Goal: Task Accomplishment & Management: Manage account settings

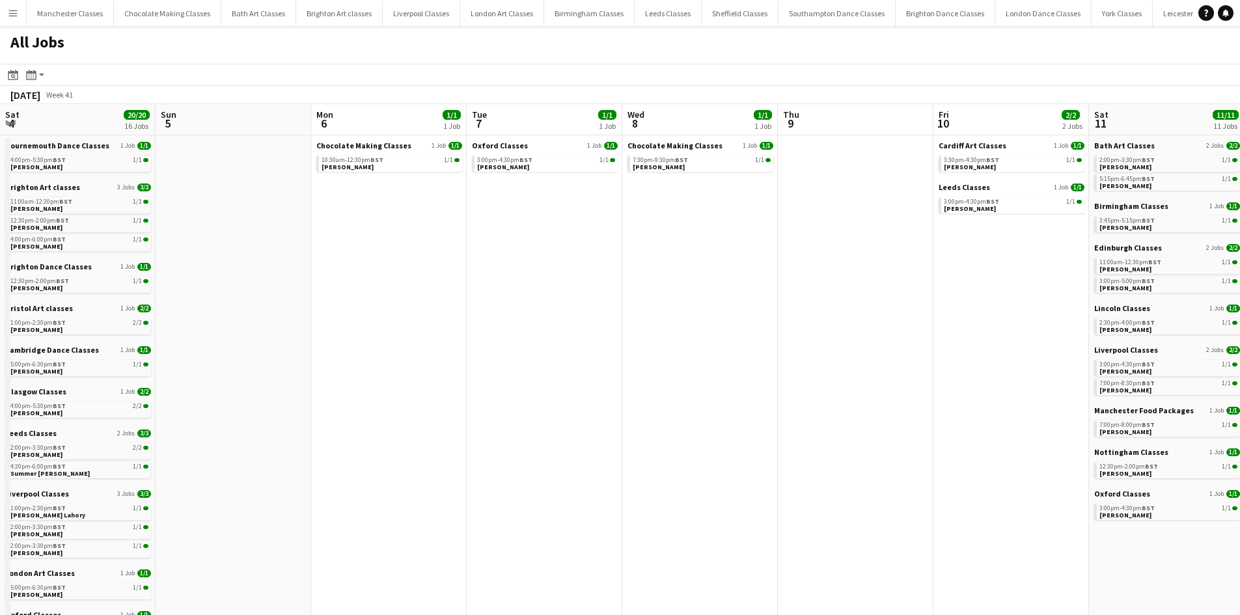
scroll to position [0, 419]
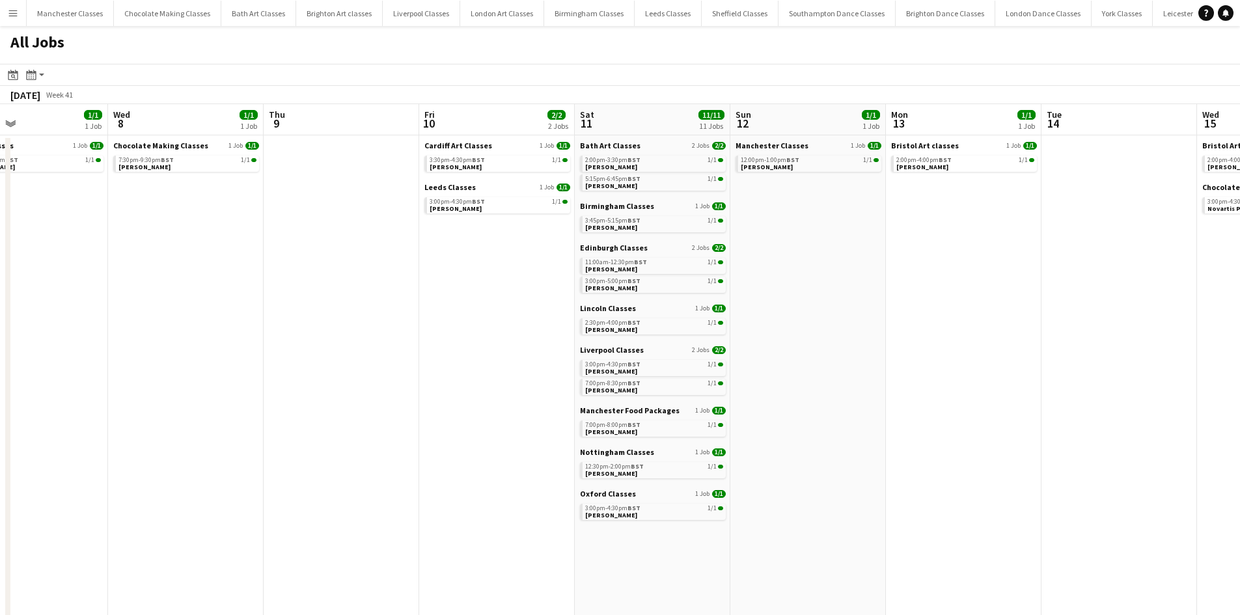
drag, startPoint x: 549, startPoint y: 295, endPoint x: 298, endPoint y: 308, distance: 250.9
click at [298, 308] on app-calendar-viewport "Sat 4 20/20 16 Jobs Sun 5 Mon 6 1/1 1 Job Tue 7 1/1 1 Job Wed 8 1/1 1 Job Thu 9…" at bounding box center [620, 567] width 1240 height 927
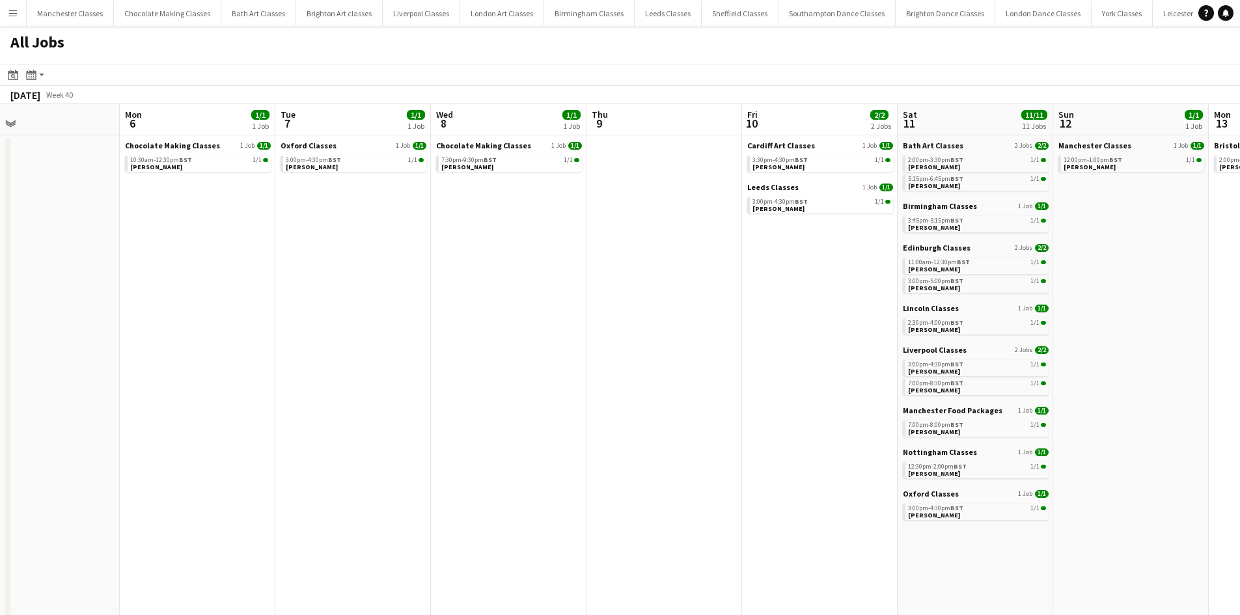
drag, startPoint x: 191, startPoint y: 305, endPoint x: 864, endPoint y: 322, distance: 673.7
click at [864, 322] on app-calendar-viewport "Fri 3 2/2 1 Job Sat 4 20/20 16 Jobs Sun 5 Mon 6 1/1 1 Job Tue 7 1/1 1 Job Wed 8…" at bounding box center [620, 567] width 1240 height 927
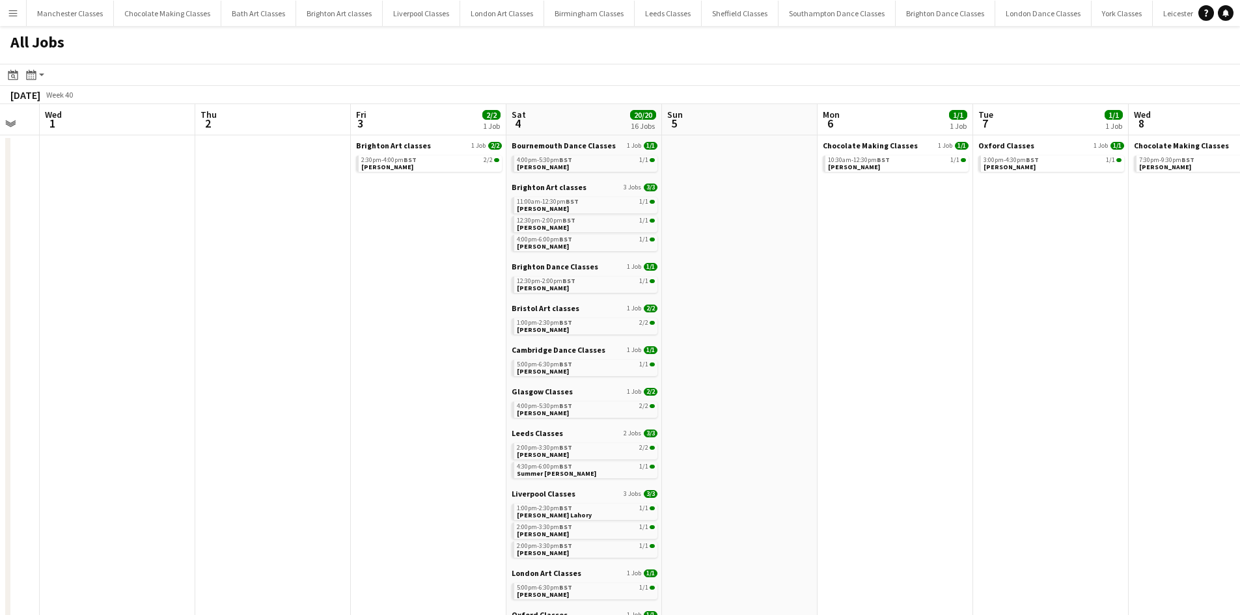
scroll to position [0, 271]
drag, startPoint x: 543, startPoint y: 345, endPoint x: 1025, endPoint y: 367, distance: 482.7
click at [1046, 359] on app-calendar-viewport "Mon 29 Tue 30 Wed 1 Thu 2 Fri 3 2/2 1 Job Sat 4 20/20 16 Jobs Sun 5 Mon 6 1/1 1…" at bounding box center [620, 567] width 1240 height 927
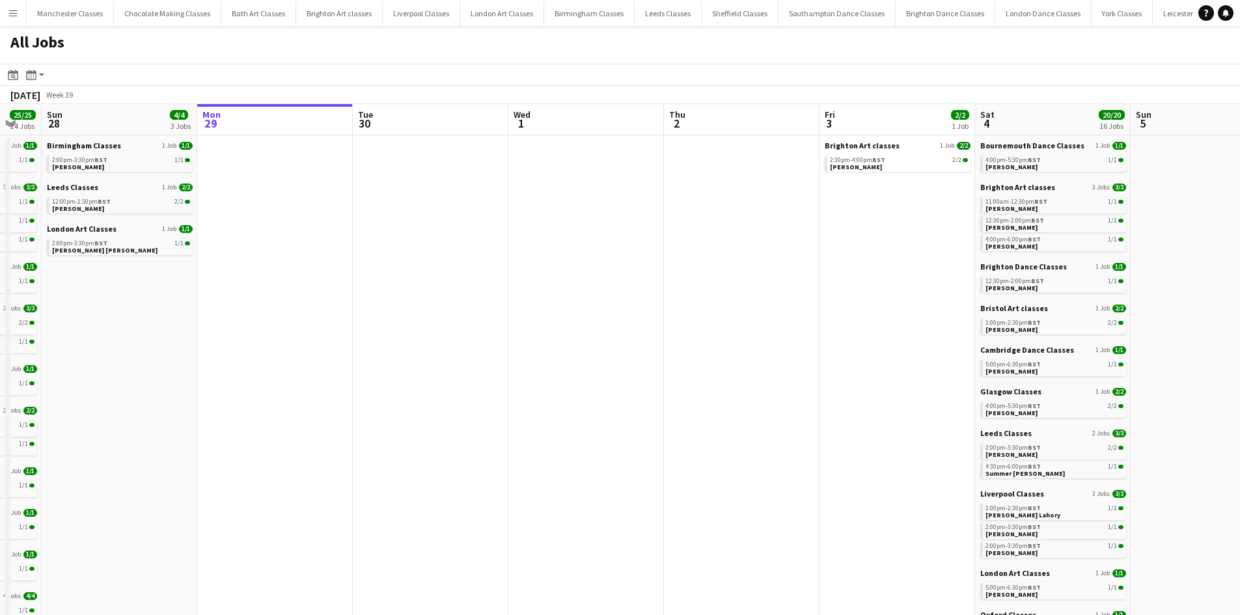
drag, startPoint x: 760, startPoint y: 345, endPoint x: 1153, endPoint y: 338, distance: 393.1
click at [1153, 338] on app-calendar-viewport "Fri 26 Sat 27 25/25 24 Jobs Sun 28 4/4 3 Jobs Mon 29 Tue 30 Wed 1 Thu 2 Fri 3 2…" at bounding box center [620, 567] width 1240 height 927
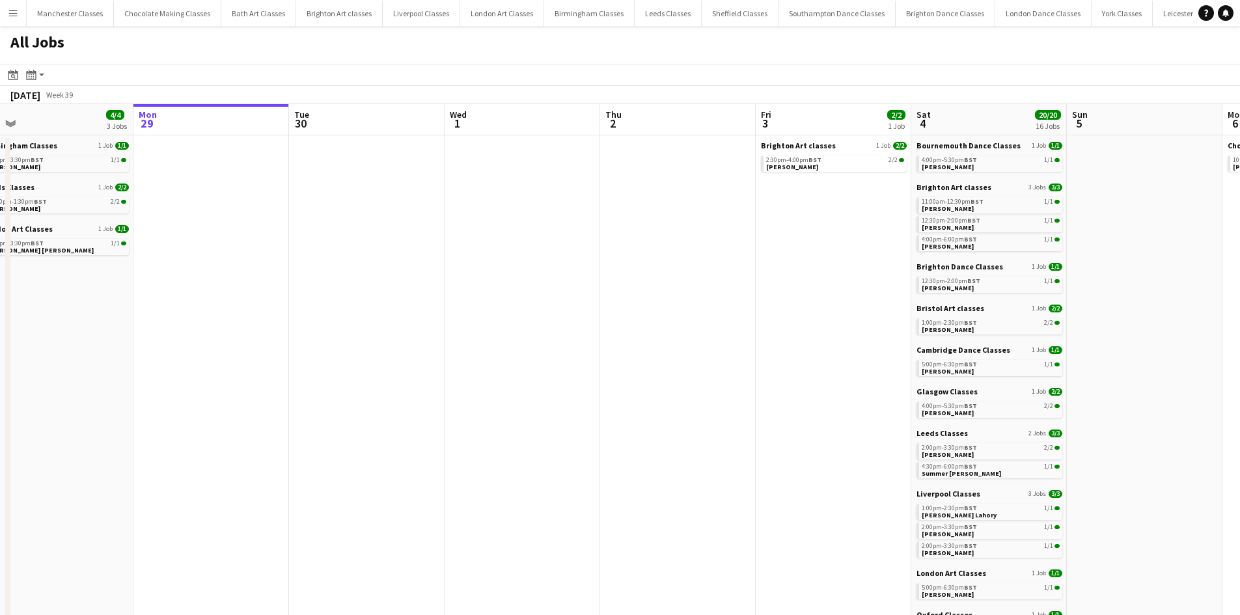
drag, startPoint x: 493, startPoint y: 358, endPoint x: 816, endPoint y: 347, distance: 323.0
click at [816, 347] on app-calendar-viewport "Fri 26 Sat 27 25/25 24 Jobs Sun 28 4/4 3 Jobs Mon 29 Tue 30 Wed 1 Thu 2 Fri 3 2…" at bounding box center [620, 567] width 1240 height 927
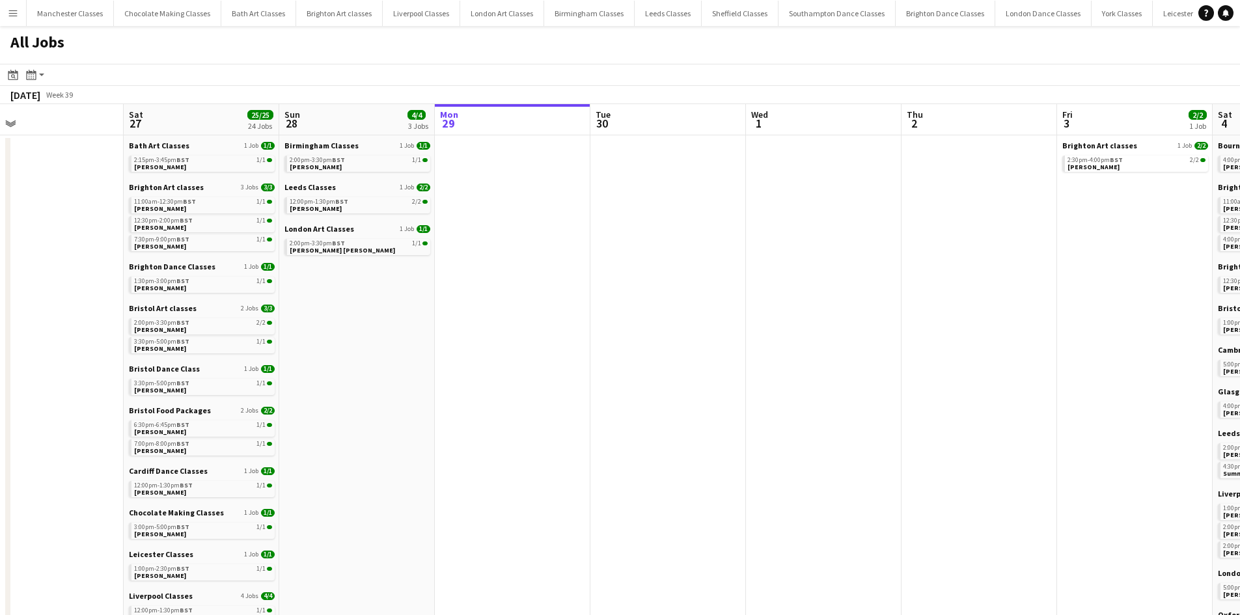
scroll to position [0, 284]
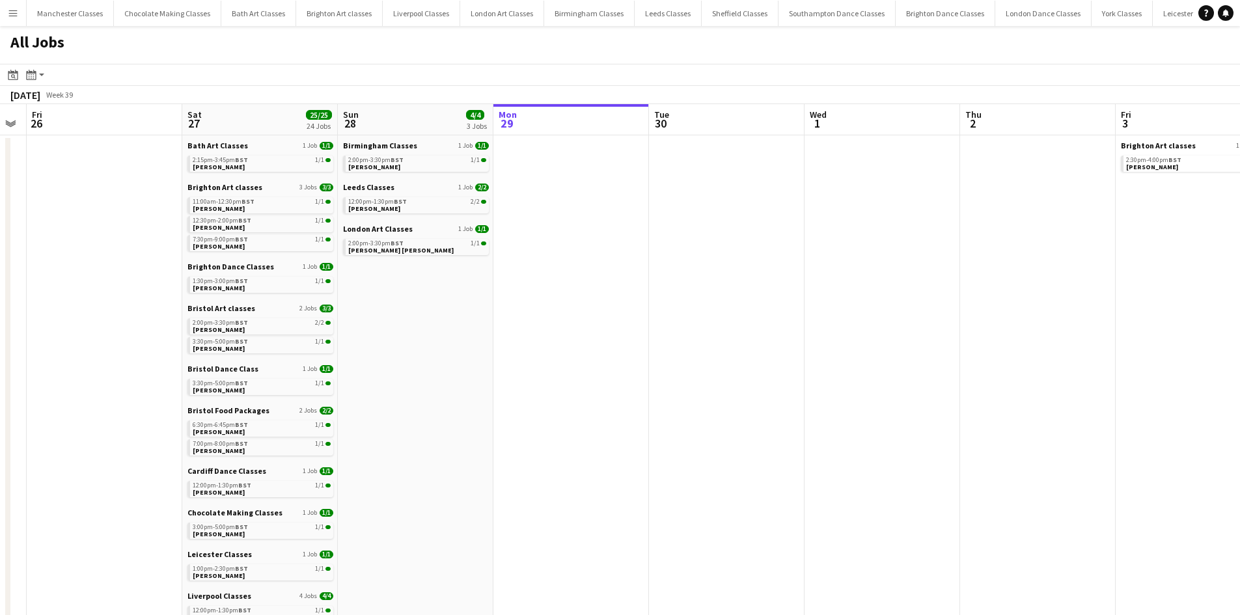
drag, startPoint x: 567, startPoint y: 362, endPoint x: 919, endPoint y: 368, distance: 352.1
click at [922, 368] on app-calendar-viewport "Wed 24 Thu 25 Fri 26 Sat 27 25/25 24 Jobs Sun 28 4/4 3 Jobs Mon 29 Tue 30 Wed 1…" at bounding box center [620, 567] width 1240 height 927
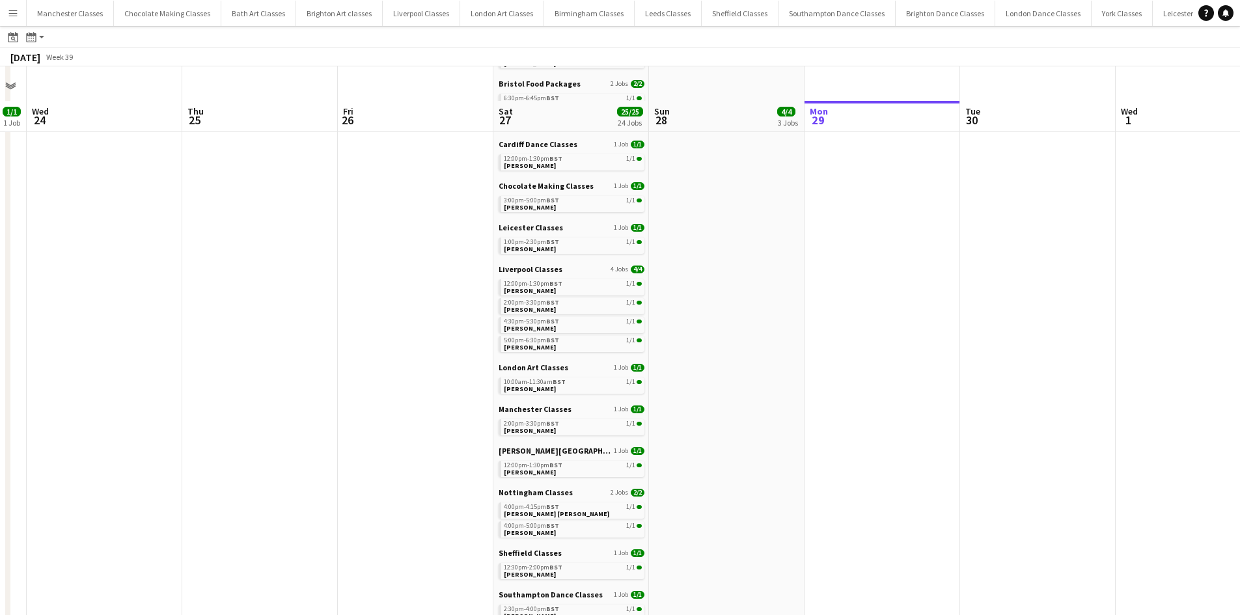
scroll to position [415, 0]
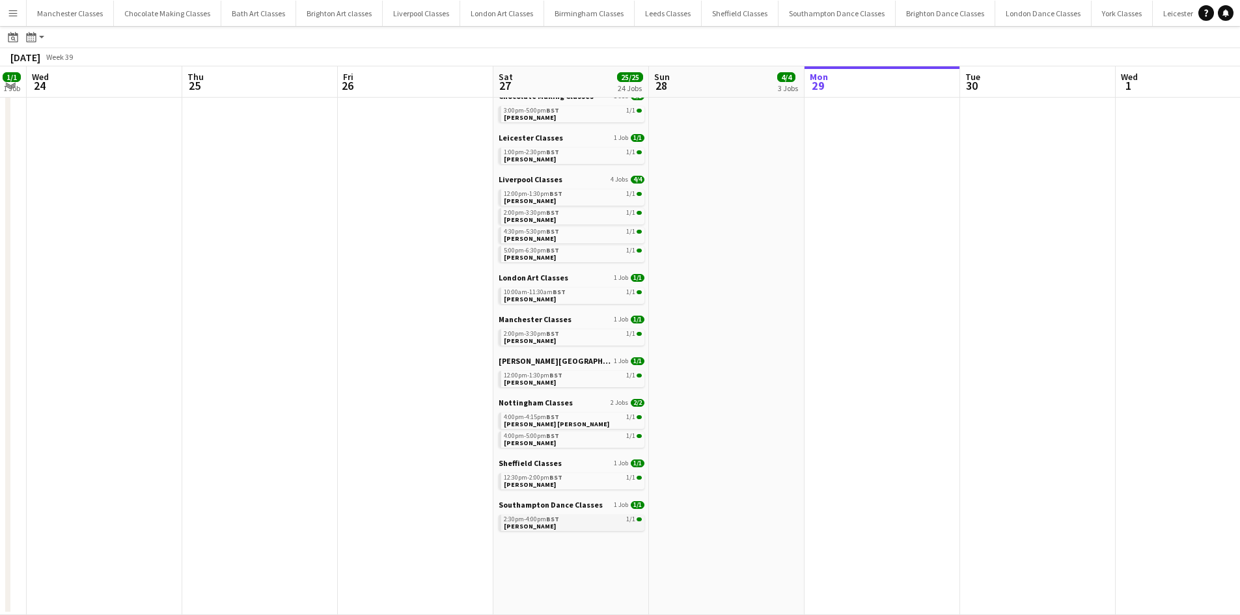
click at [561, 519] on div "2:30pm-4:00pm BST 1/1" at bounding box center [573, 519] width 138 height 7
